Goal: Task Accomplishment & Management: Use online tool/utility

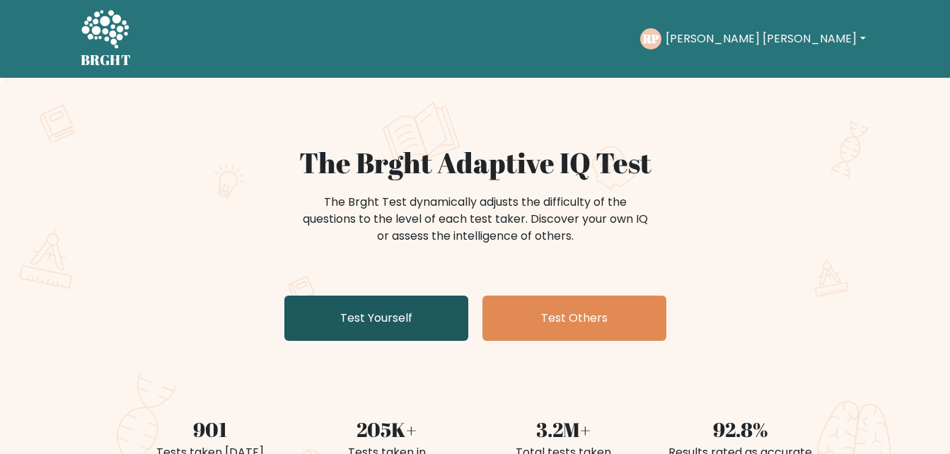
click at [353, 321] on link "Test Yourself" at bounding box center [376, 318] width 184 height 45
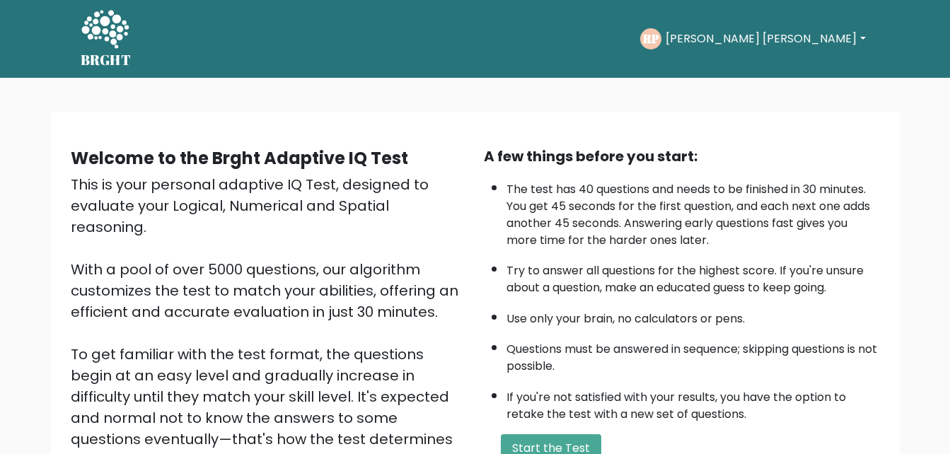
scroll to position [194, 0]
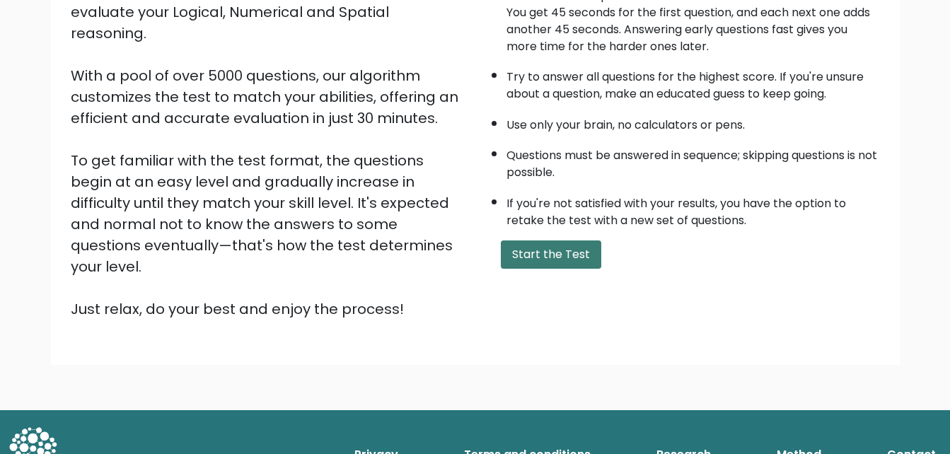
click at [516, 262] on button "Start the Test" at bounding box center [551, 255] width 100 height 28
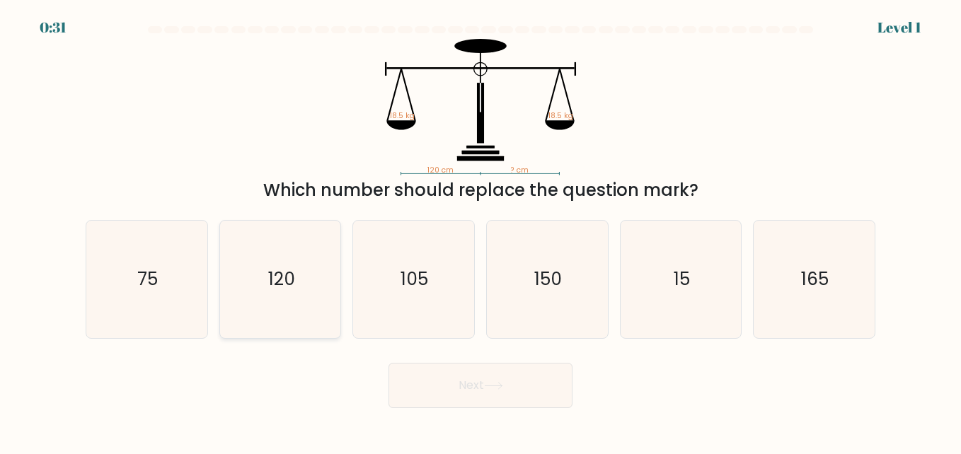
click at [313, 289] on icon "120" at bounding box center [279, 279] width 117 height 117
click at [480, 231] on input "b. 120" at bounding box center [480, 229] width 1 height 4
radio input "true"
click at [454, 378] on button "Next" at bounding box center [480, 385] width 184 height 45
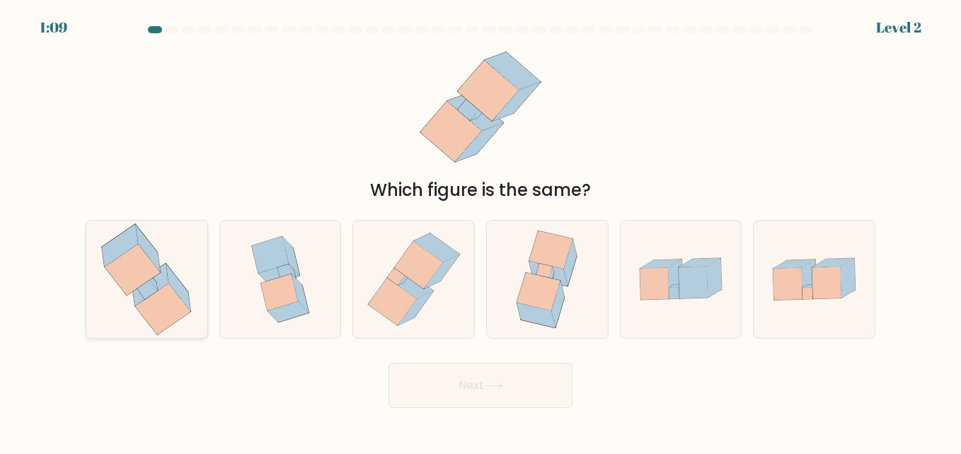
click at [196, 301] on icon at bounding box center [147, 279] width 112 height 117
click at [480, 231] on input "a." at bounding box center [480, 229] width 1 height 4
radio input "true"
click at [425, 398] on button "Next" at bounding box center [480, 385] width 184 height 45
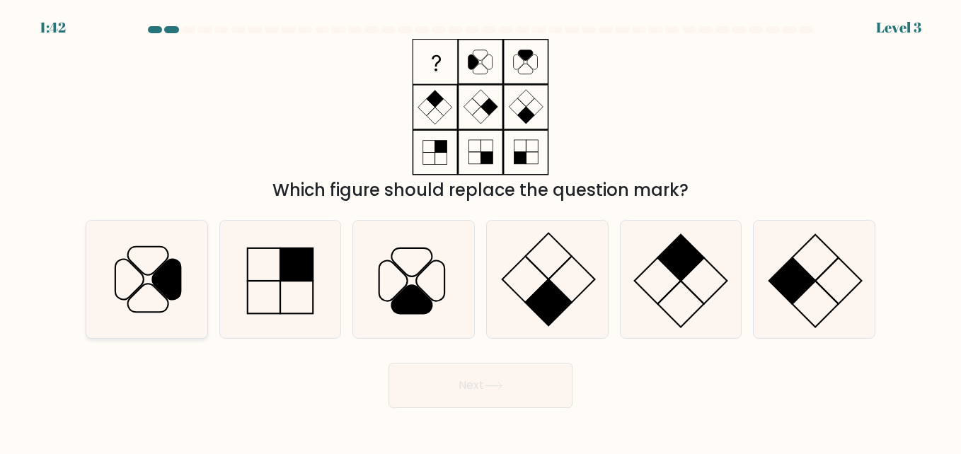
click at [189, 313] on icon at bounding box center [146, 279] width 117 height 117
click at [480, 231] on input "a." at bounding box center [480, 229] width 1 height 4
radio input "true"
click at [417, 381] on button "Next" at bounding box center [480, 385] width 184 height 45
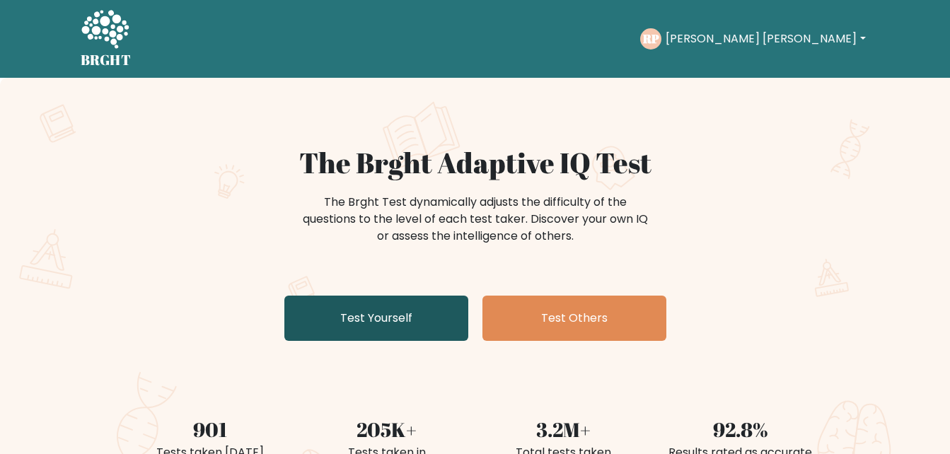
click at [450, 336] on link "Test Yourself" at bounding box center [376, 318] width 184 height 45
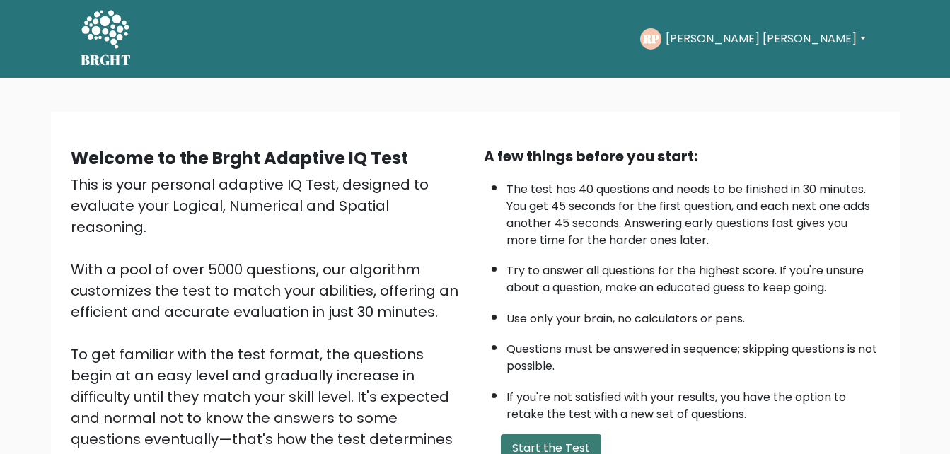
click at [574, 441] on button "Start the Test" at bounding box center [551, 448] width 100 height 28
